Goal: Navigation & Orientation: Understand site structure

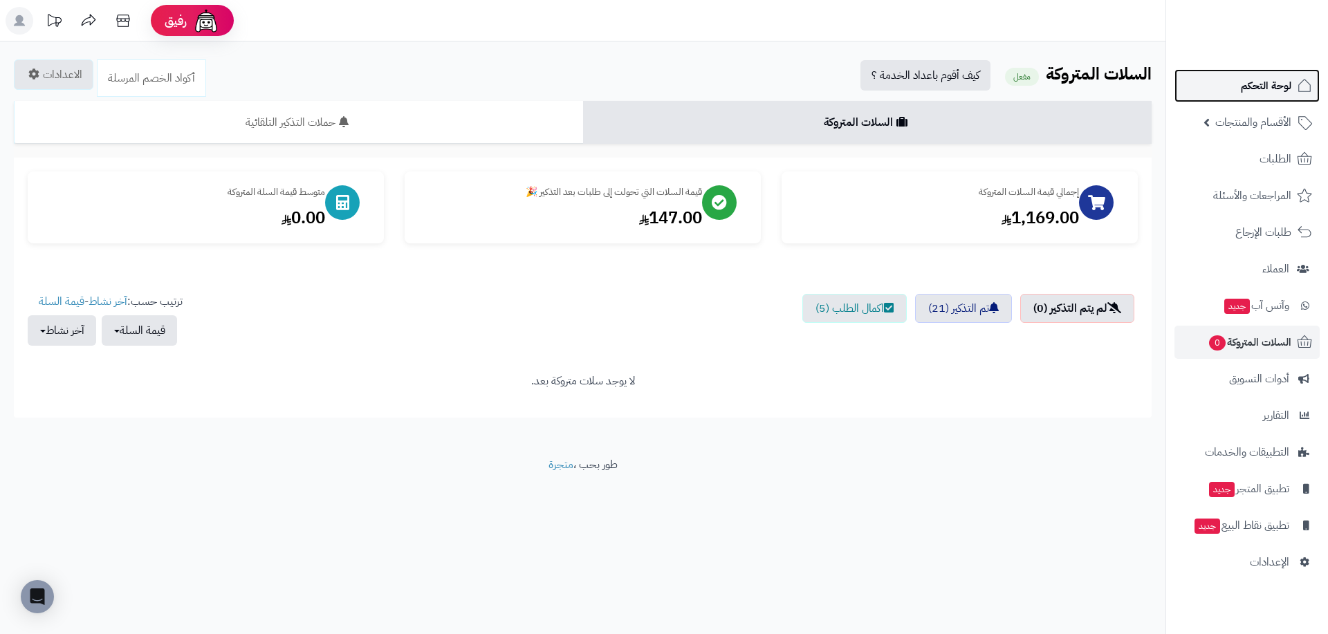
click at [1266, 98] on link "لوحة التحكم" at bounding box center [1247, 85] width 145 height 33
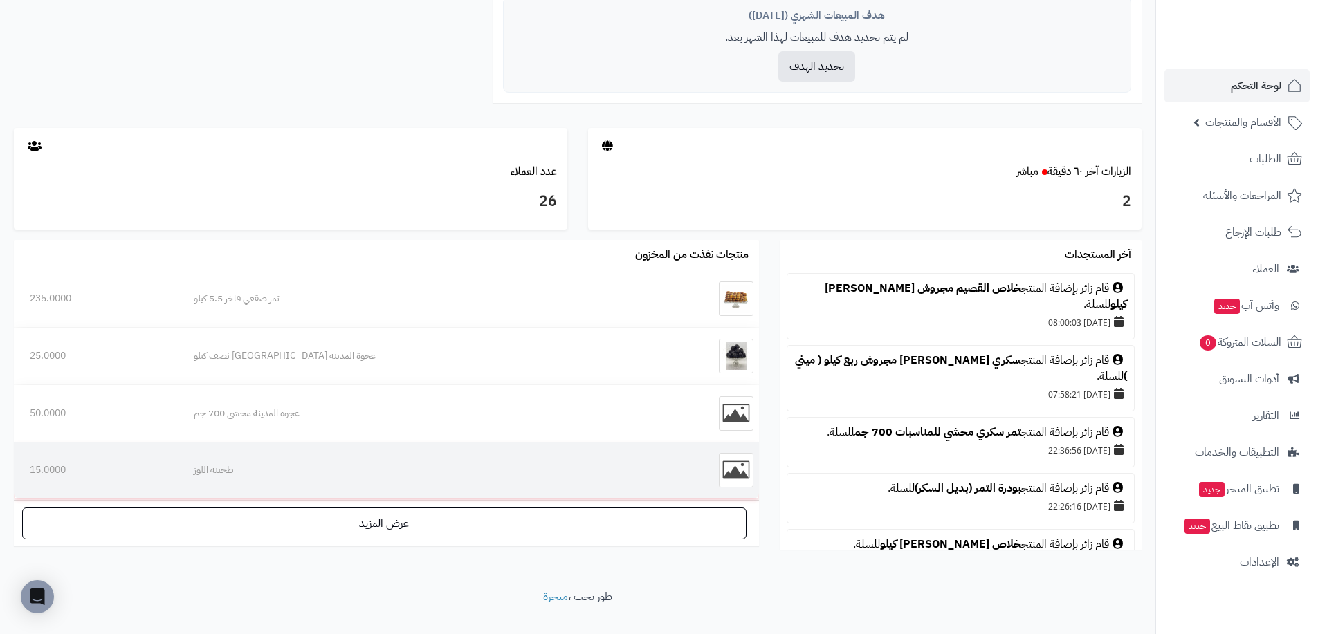
scroll to position [632, 0]
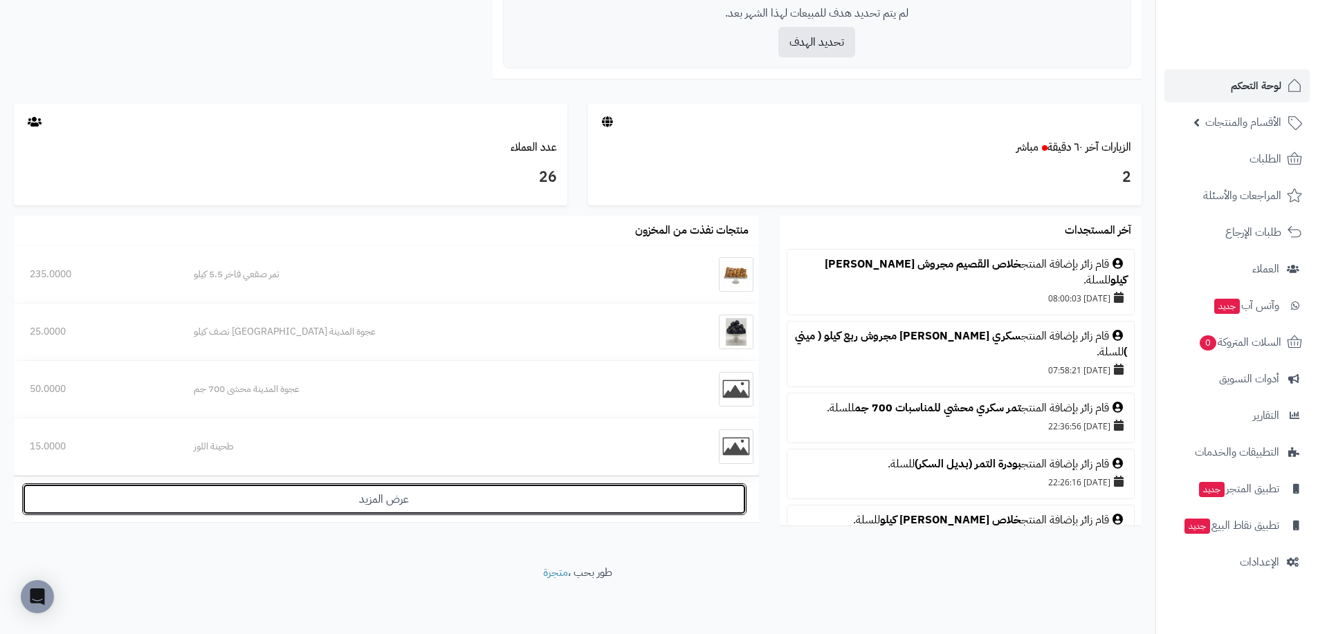
click at [441, 507] on link "عرض المزيد" at bounding box center [384, 500] width 724 height 32
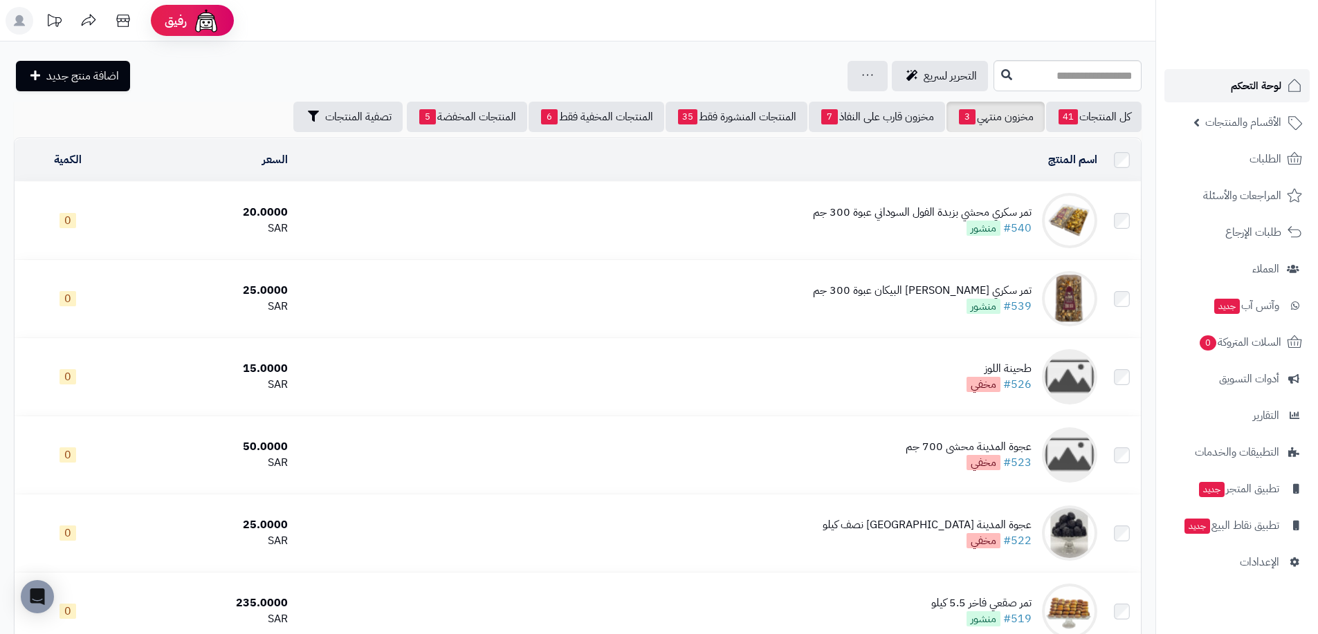
click at [1253, 91] on span "لوحة التحكم" at bounding box center [1256, 85] width 50 height 19
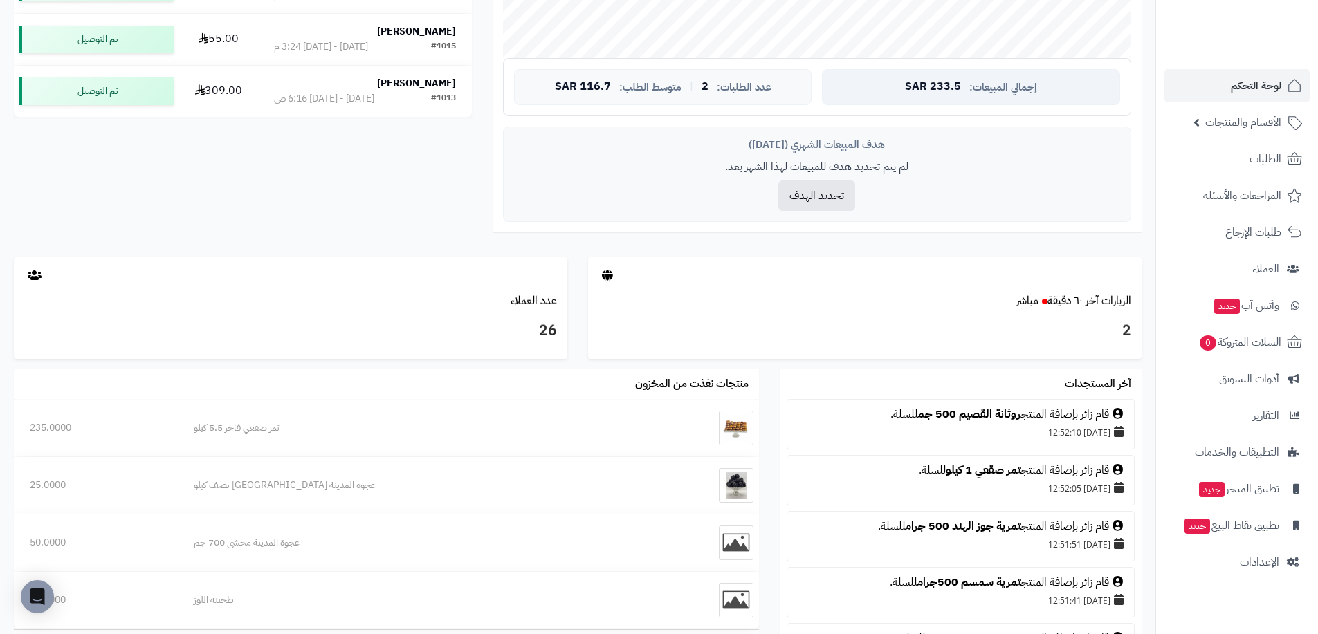
scroll to position [553, 0]
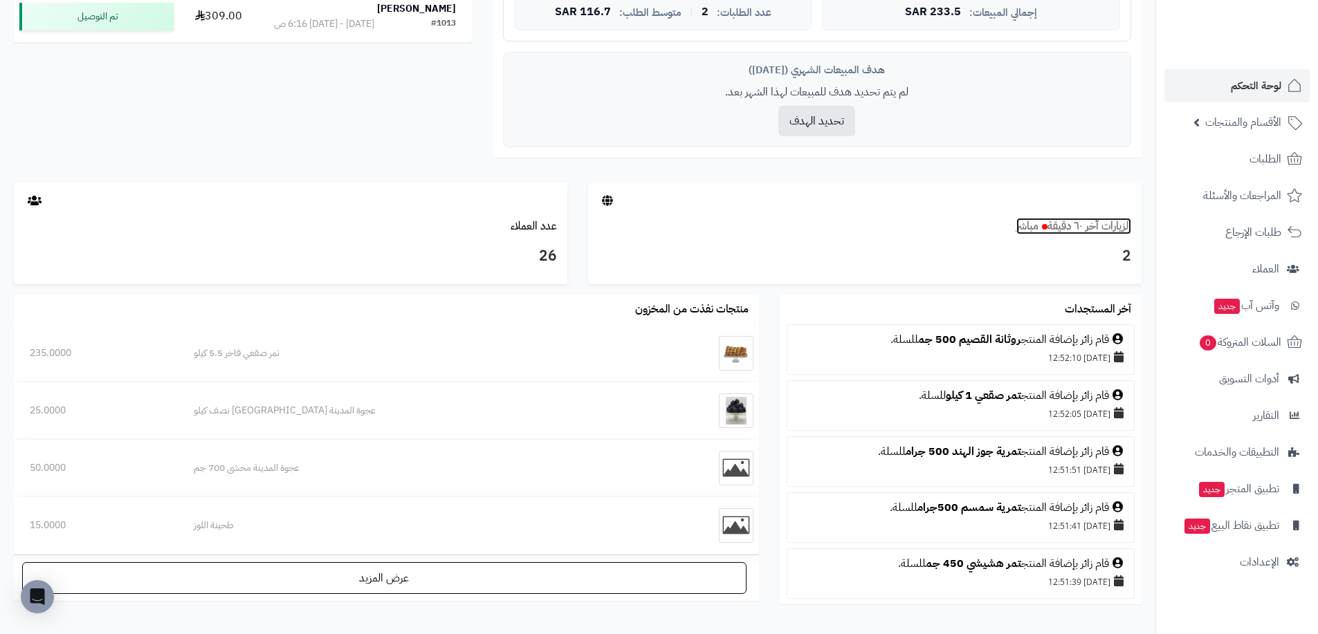
click at [1084, 225] on link "الزيارات آخر ٦٠ دقيقة مباشر" at bounding box center [1073, 226] width 115 height 17
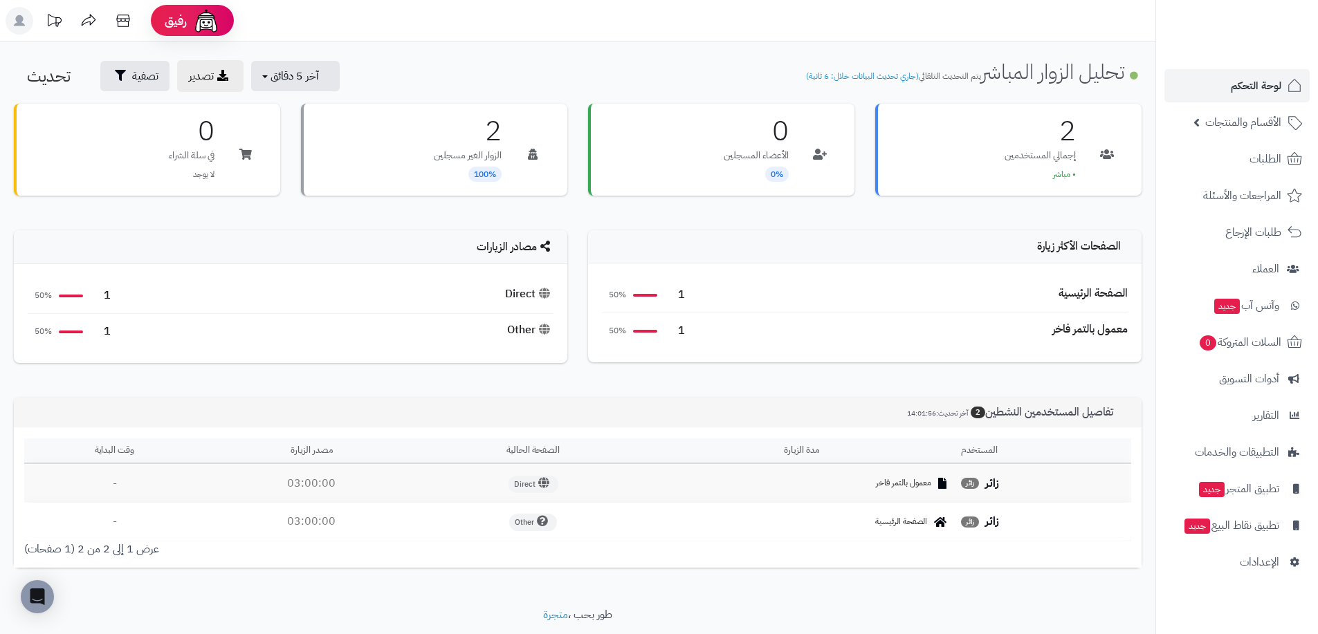
click at [526, 301] on div "Direct" at bounding box center [529, 294] width 48 height 16
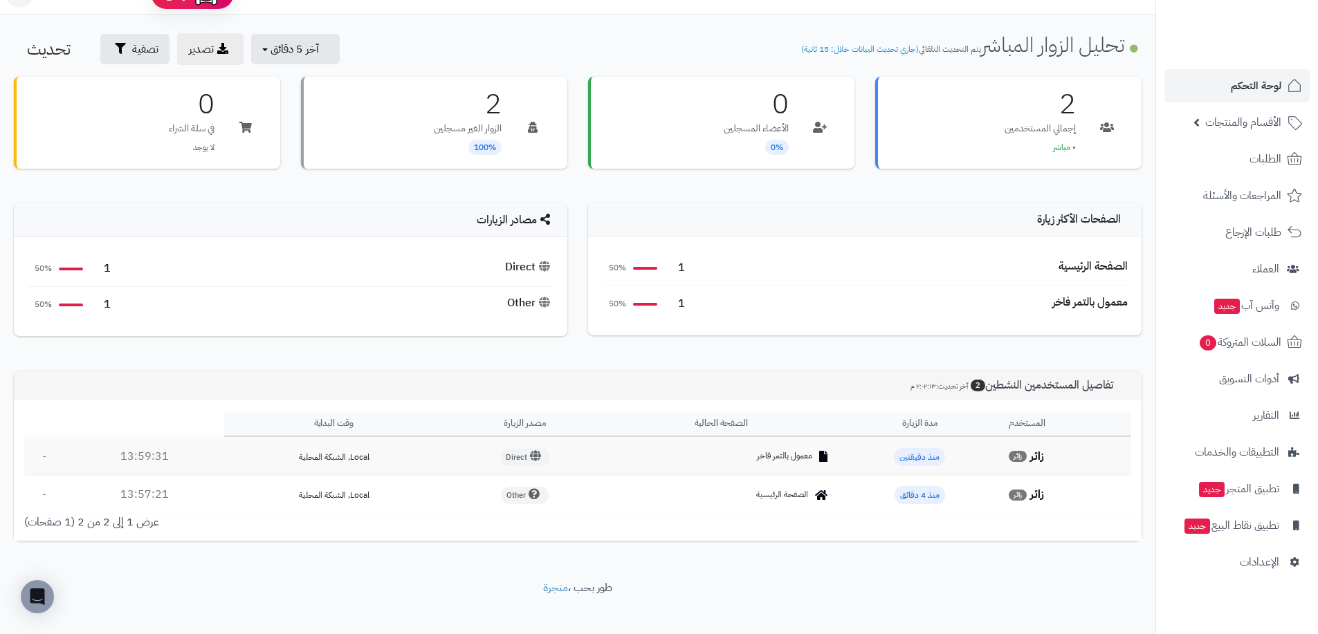
scroll to position [42, 0]
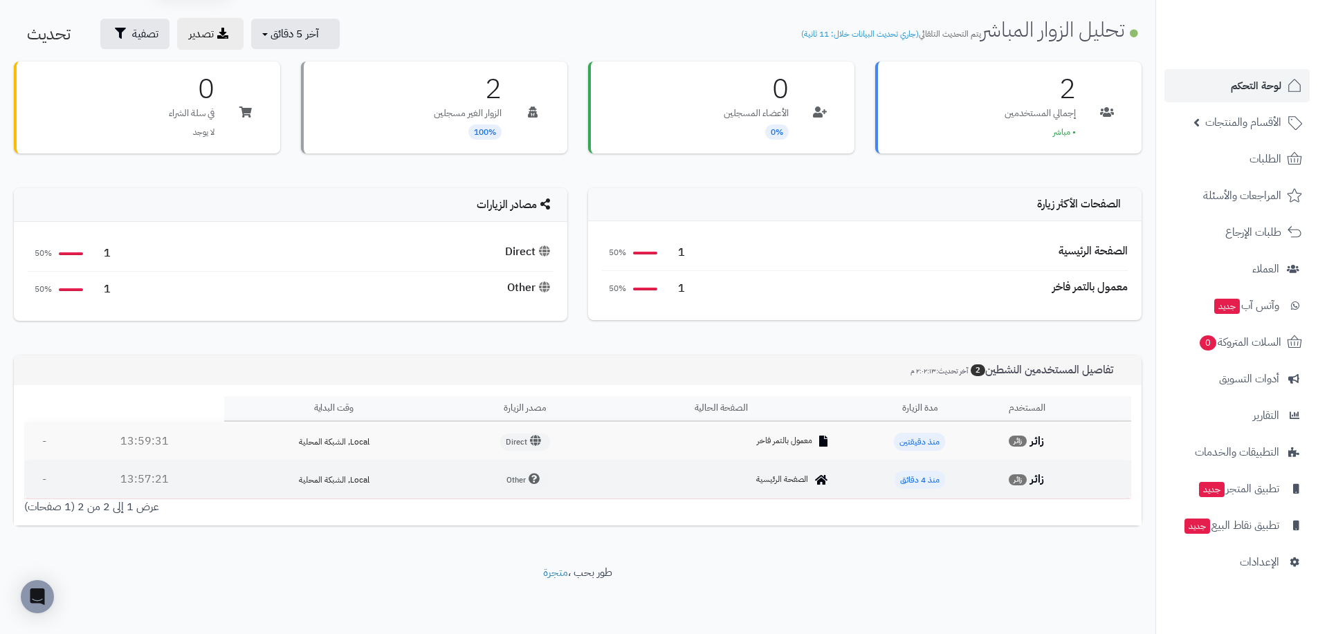
click at [517, 478] on span "Other" at bounding box center [525, 480] width 48 height 17
click at [901, 481] on span "منذ 4 دقائق" at bounding box center [919, 480] width 50 height 18
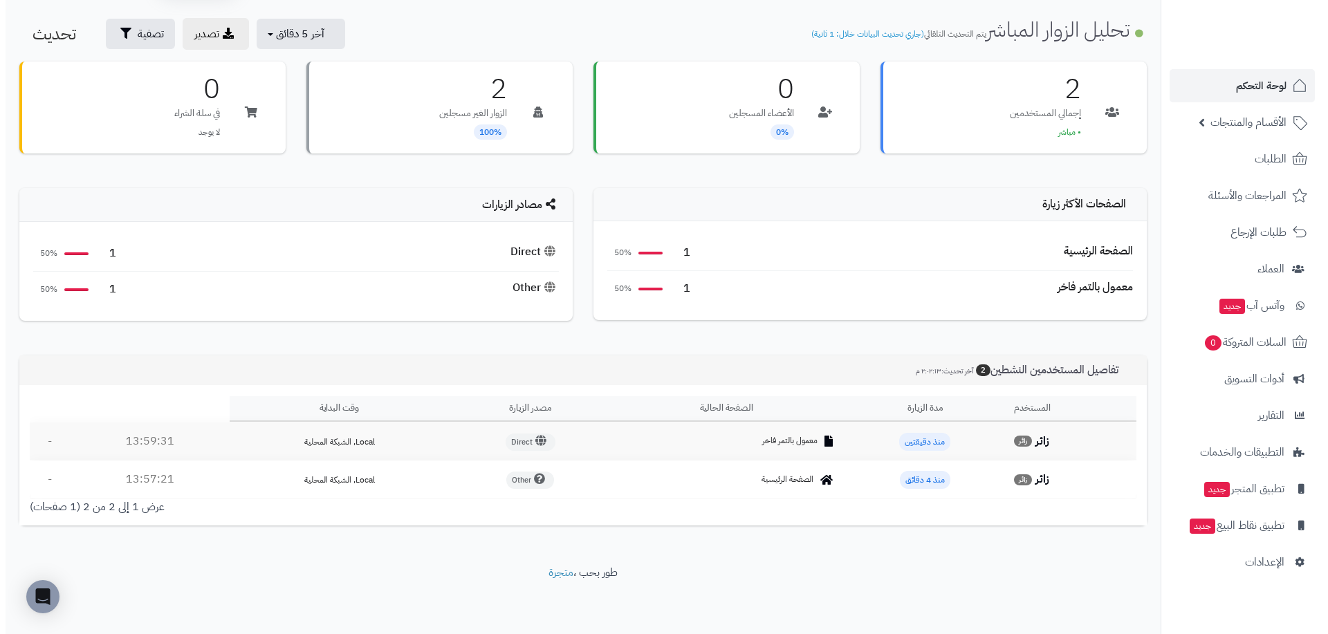
scroll to position [0, 0]
